Goal: Check status: Check status

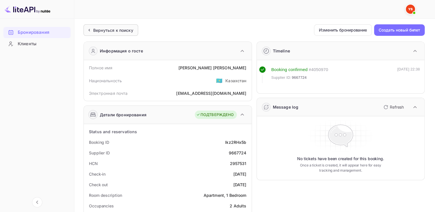
click at [105, 31] on div "Вернуться к поиску" at bounding box center [113, 30] width 40 height 6
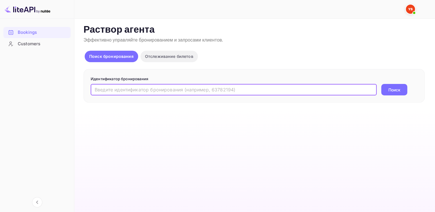
click at [137, 85] on input "text" at bounding box center [234, 89] width 286 height 11
paste input "9739716"
type input "9739716"
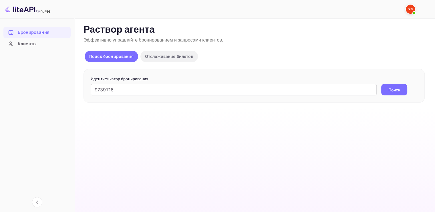
click at [389, 89] on ya-tr-span "Поиск" at bounding box center [395, 90] width 12 height 6
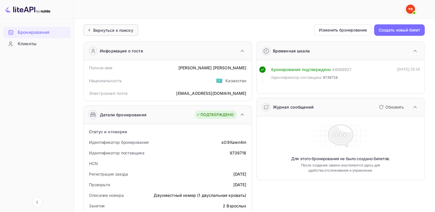
click at [105, 28] on ya-tr-span "Вернуться к поиску" at bounding box center [113, 30] width 40 height 5
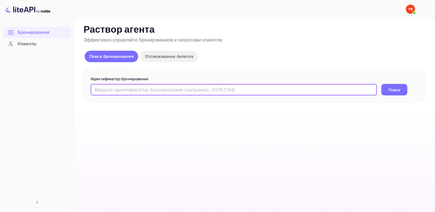
paste input "9506021"
type input "9506021"
click at [396, 92] on ya-tr-span "Поиск" at bounding box center [395, 90] width 12 height 6
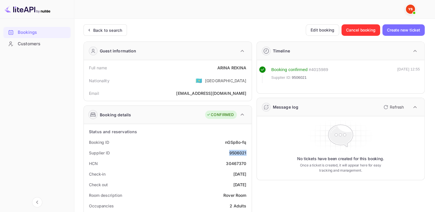
drag, startPoint x: 248, startPoint y: 152, endPoint x: 222, endPoint y: 152, distance: 25.8
click at [222, 152] on div "Supplier ID 9506021" at bounding box center [167, 152] width 163 height 11
drag, startPoint x: 215, startPoint y: 68, endPoint x: 246, endPoint y: 69, distance: 30.1
click at [246, 69] on div "Full name [PERSON_NAME]" at bounding box center [167, 67] width 163 height 11
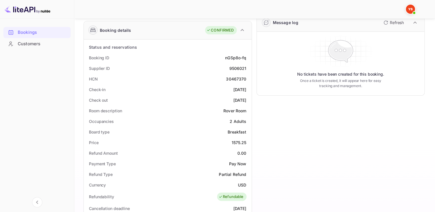
scroll to position [86, 0]
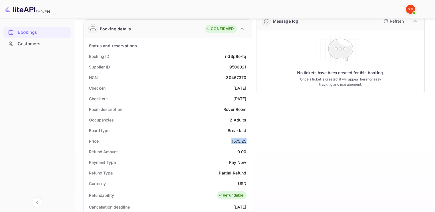
drag, startPoint x: 247, startPoint y: 140, endPoint x: 229, endPoint y: 140, distance: 18.6
click at [229, 140] on div "Price 1575.25" at bounding box center [167, 141] width 163 height 11
copy div "1575.25"
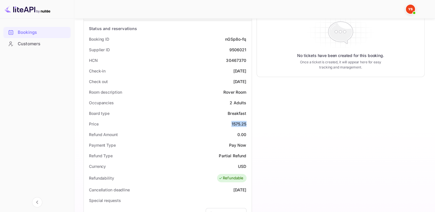
scroll to position [114, 0]
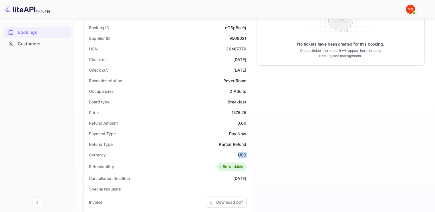
drag, startPoint x: 247, startPoint y: 154, endPoint x: 238, endPoint y: 153, distance: 9.2
click at [238, 153] on div "Currency USD" at bounding box center [167, 154] width 163 height 11
copy ya-tr-span "USD"
